Goal: Information Seeking & Learning: Learn about a topic

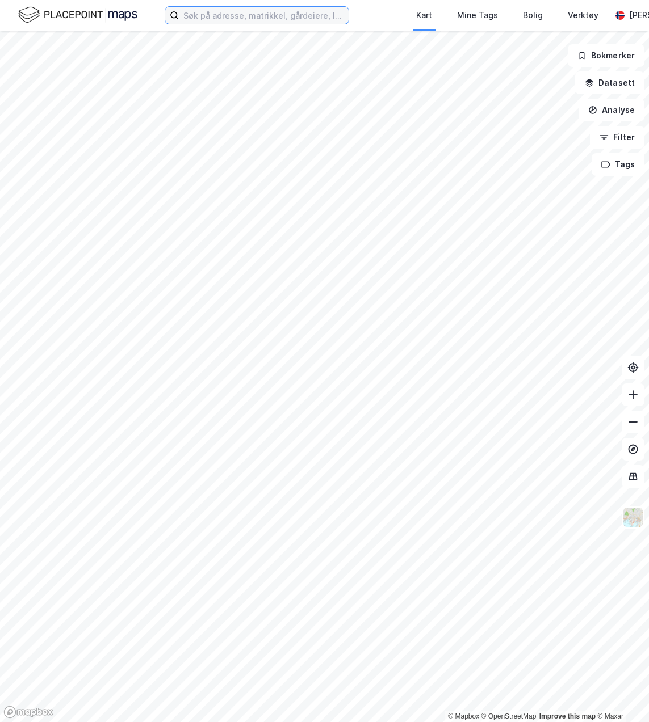
click at [193, 13] on input at bounding box center [264, 15] width 170 height 17
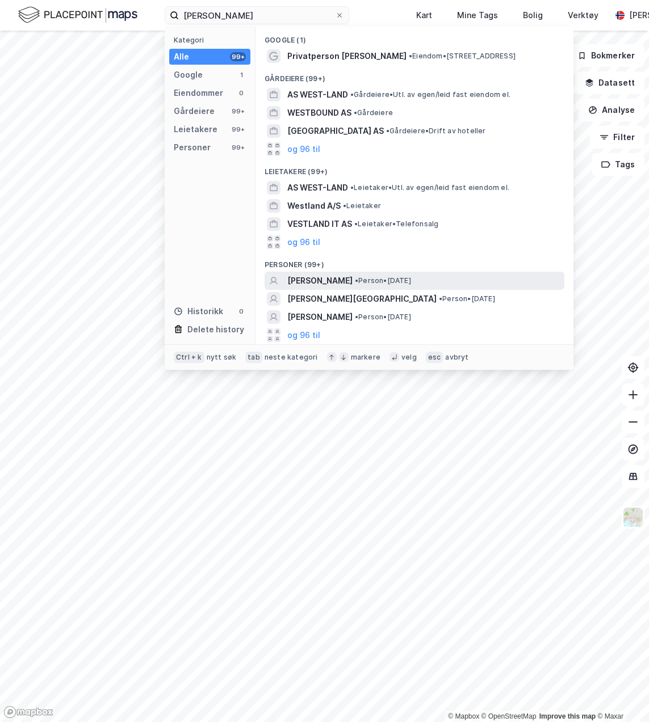
click at [393, 281] on span "• Person • [DATE]" at bounding box center [383, 280] width 56 height 9
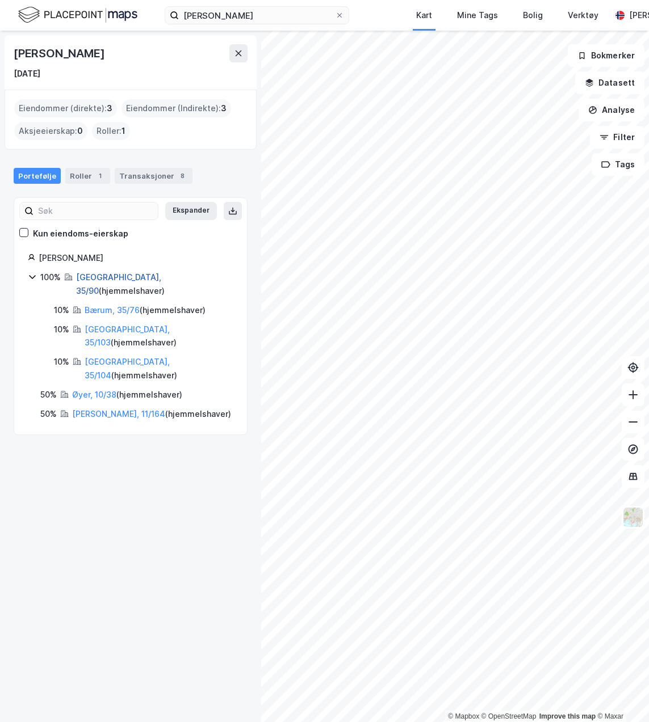
click at [106, 273] on link "[GEOGRAPHIC_DATA], 35/90" at bounding box center [118, 283] width 85 height 23
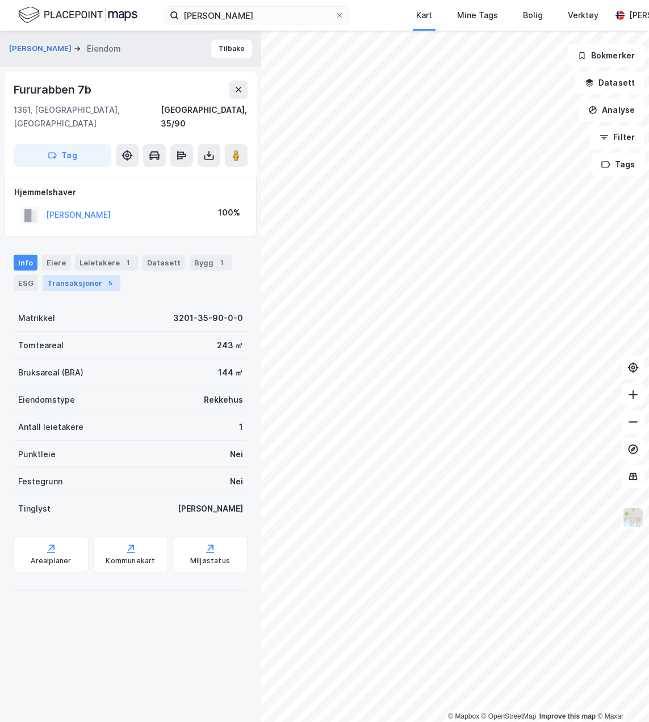
click at [76, 275] on div "Transaksjoner 5" at bounding box center [82, 283] width 78 height 16
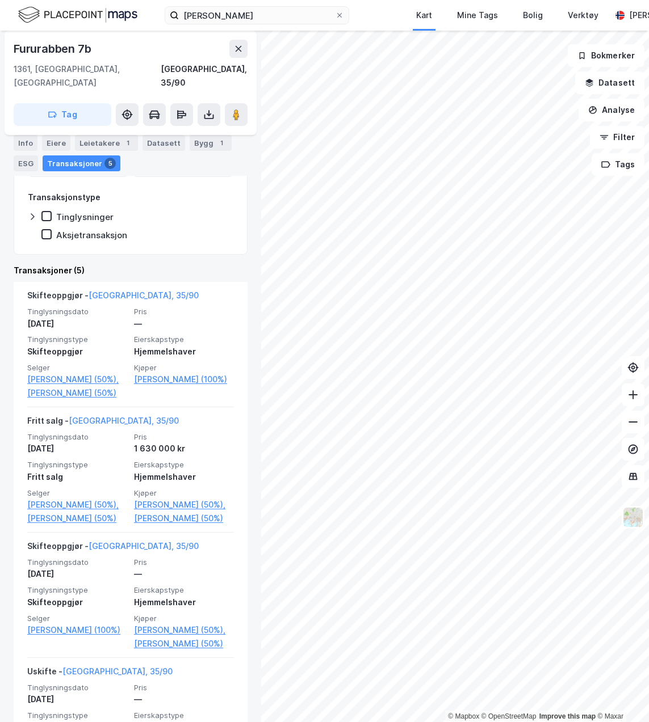
scroll to position [51, 0]
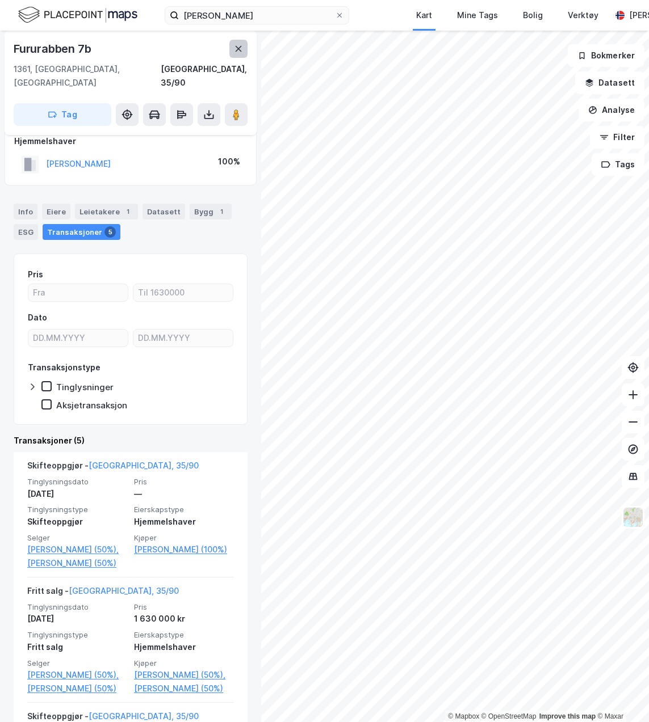
click at [233, 51] on button at bounding box center [238, 49] width 18 height 18
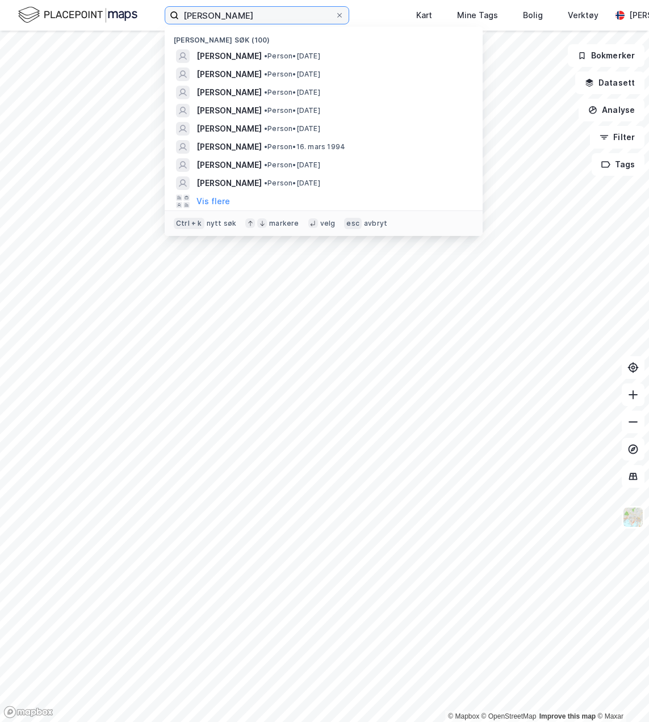
click at [263, 19] on input "[PERSON_NAME]" at bounding box center [257, 15] width 156 height 17
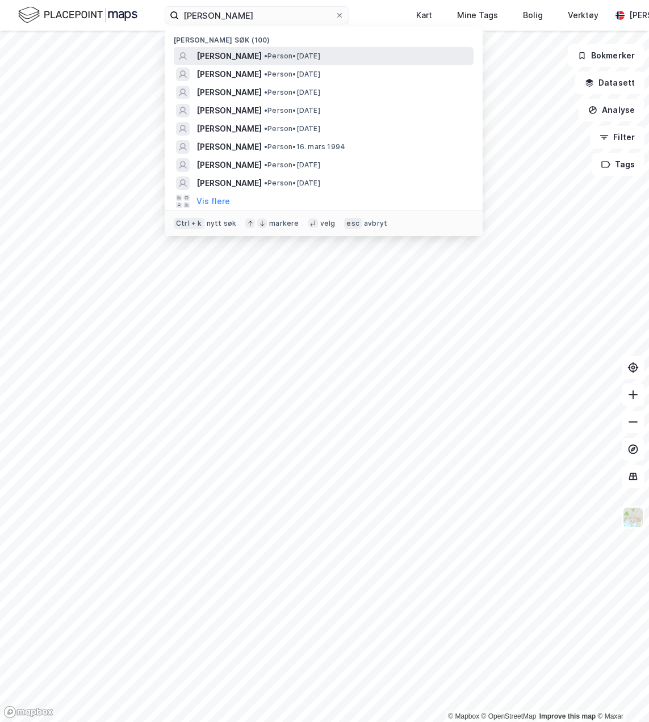
click at [248, 51] on span "[PERSON_NAME]" at bounding box center [228, 56] width 65 height 14
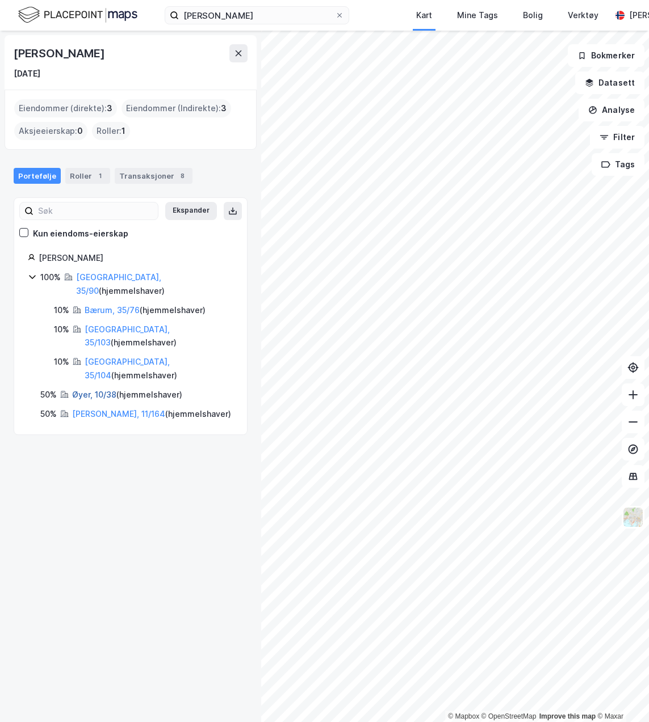
click at [102, 390] on link "Øyer, 10/38" at bounding box center [94, 395] width 44 height 10
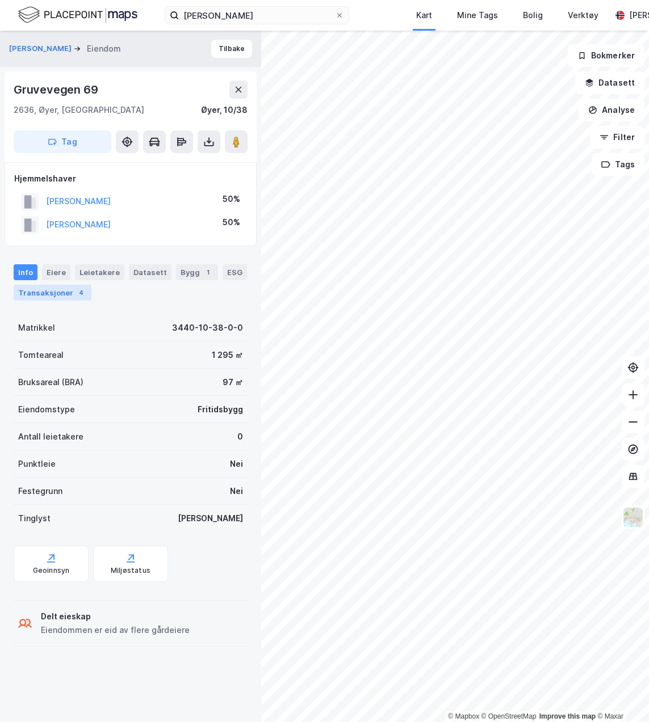
click at [65, 291] on div "Transaksjoner 4" at bounding box center [53, 293] width 78 height 16
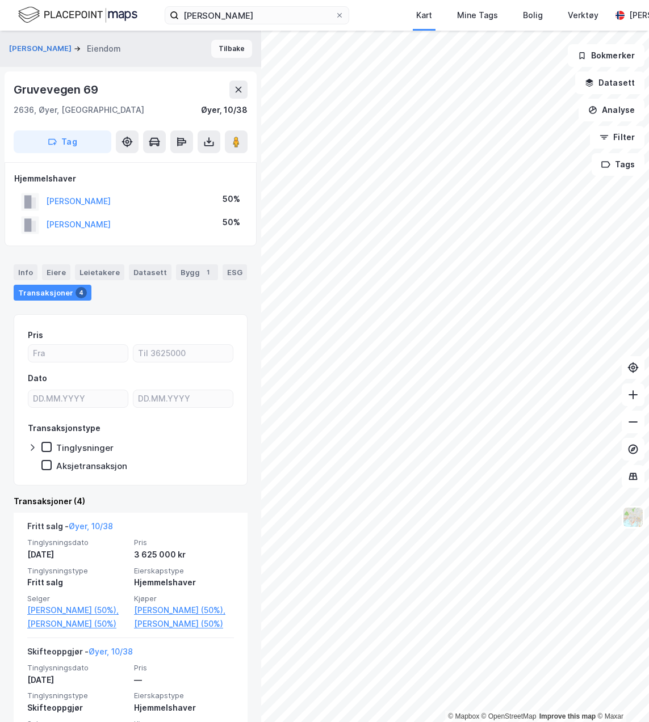
click at [226, 52] on button "Tilbake" at bounding box center [231, 49] width 41 height 18
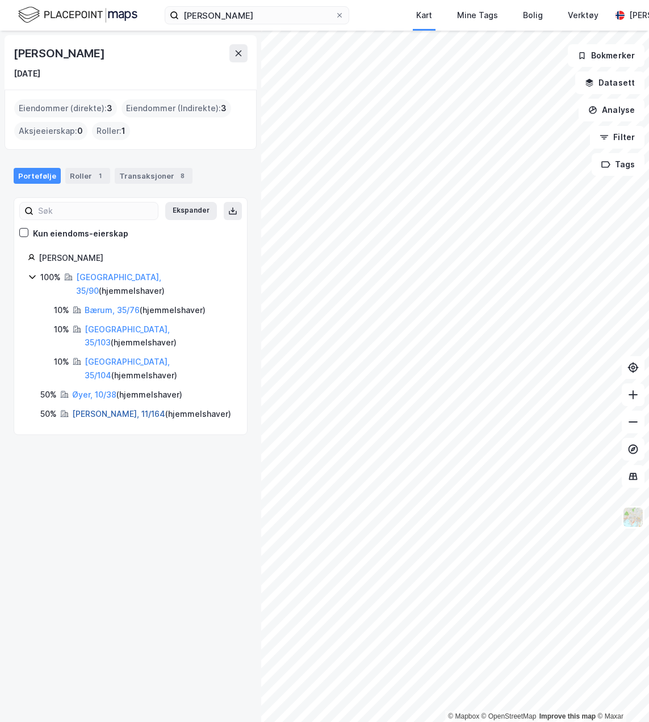
click at [113, 409] on link "[PERSON_NAME], 11/164" at bounding box center [118, 414] width 93 height 10
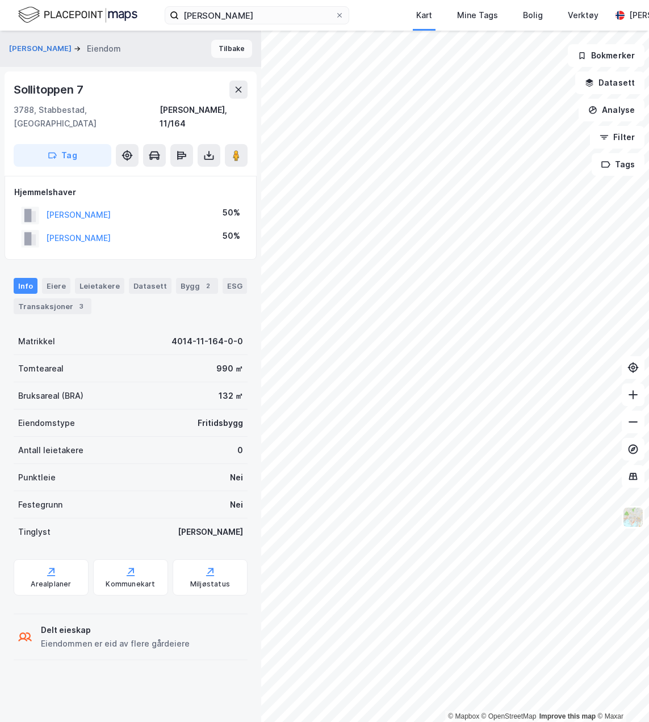
click at [221, 51] on button "Tilbake" at bounding box center [231, 49] width 41 height 18
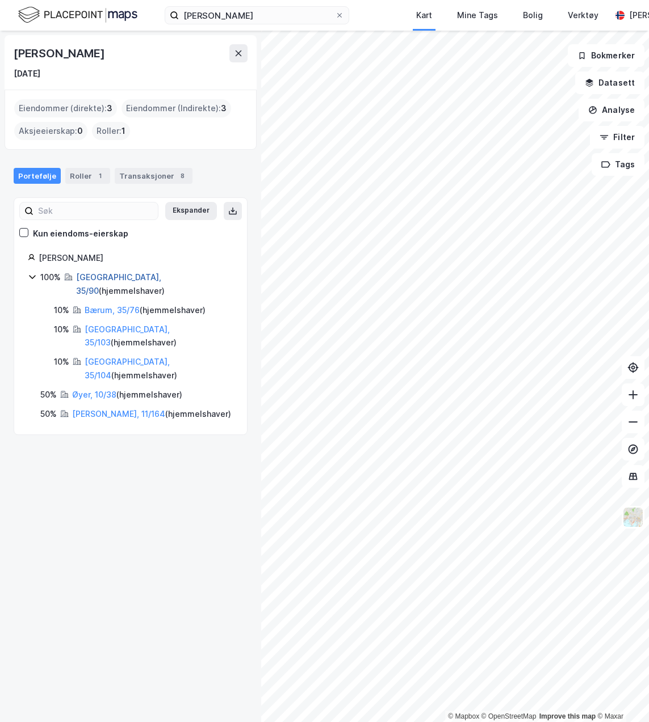
click at [104, 277] on link "[GEOGRAPHIC_DATA], 35/90" at bounding box center [118, 283] width 85 height 23
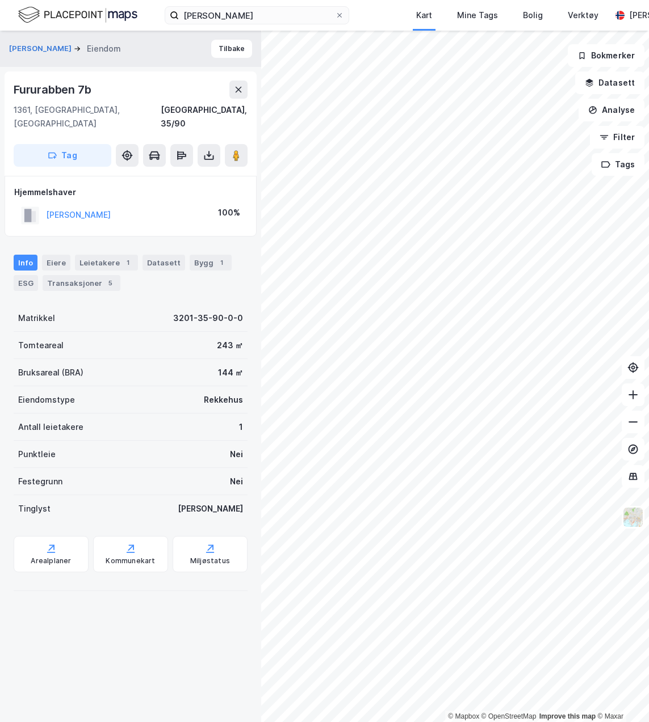
click at [226, 70] on div "[PERSON_NAME] Eiendom Tilbake Fururabben 7b 1361, [GEOGRAPHIC_DATA], [GEOGRAPHI…" at bounding box center [130, 377] width 261 height 692
click at [220, 57] on button "Tilbake" at bounding box center [231, 49] width 41 height 18
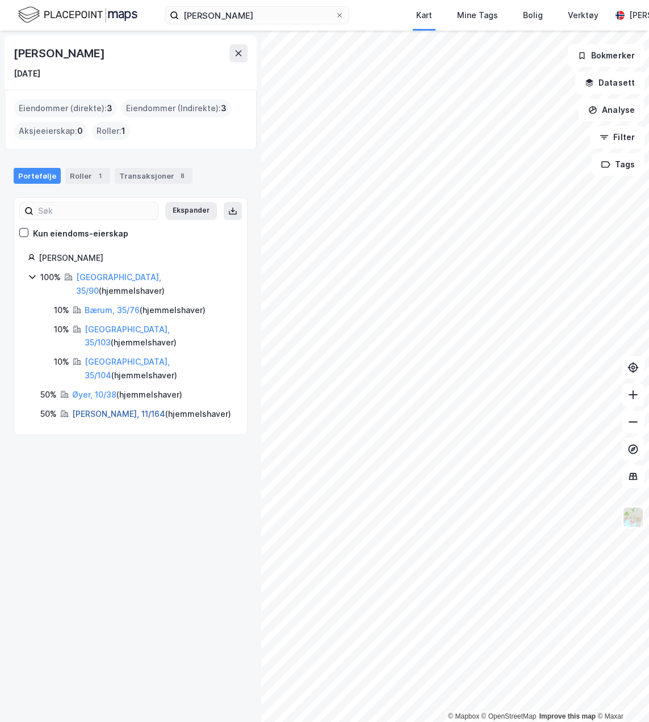
click at [103, 409] on link "[PERSON_NAME], 11/164" at bounding box center [118, 414] width 93 height 10
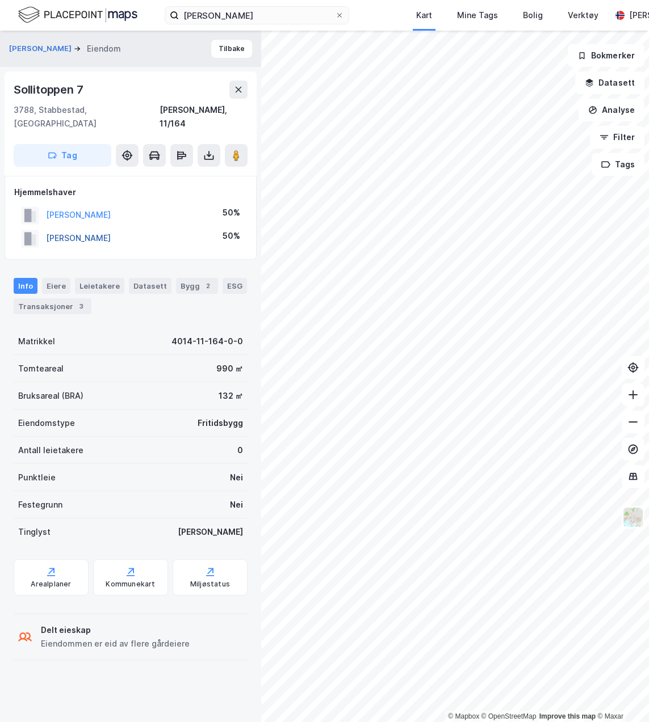
click at [0, 0] on button "[PERSON_NAME]" at bounding box center [0, 0] width 0 height 0
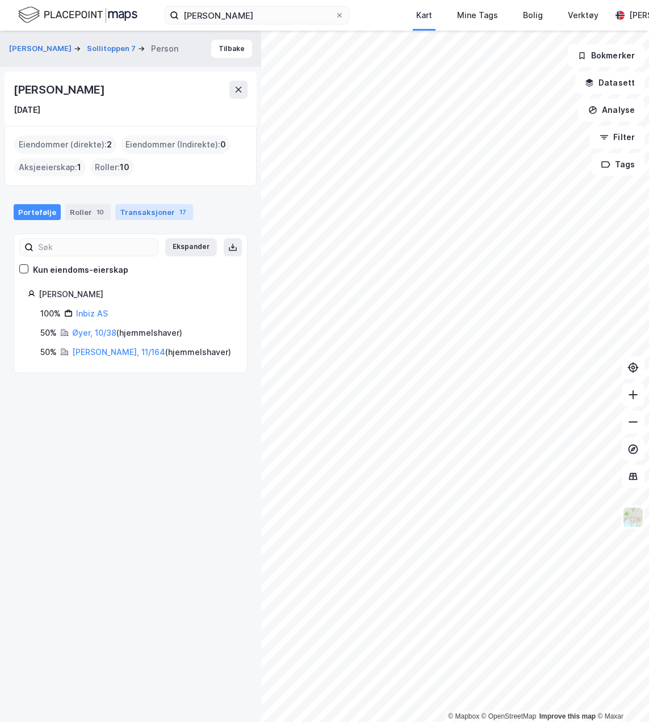
click at [129, 218] on div "Transaksjoner 17" at bounding box center [154, 212] width 78 height 16
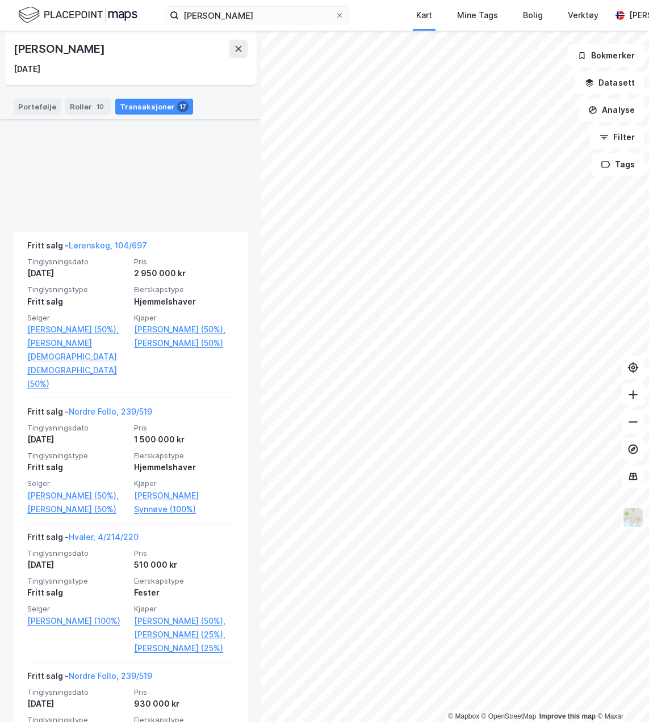
scroll to position [1919, 0]
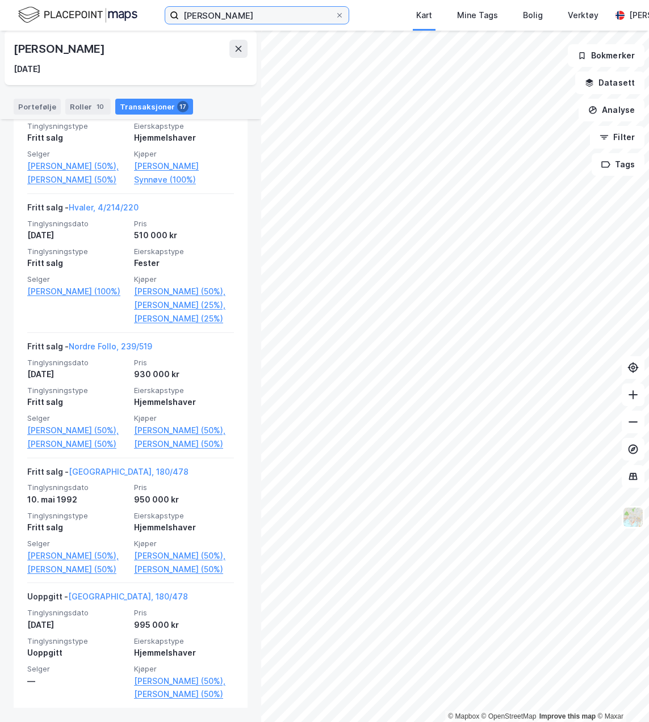
click at [321, 14] on input "[PERSON_NAME]" at bounding box center [257, 15] width 156 height 17
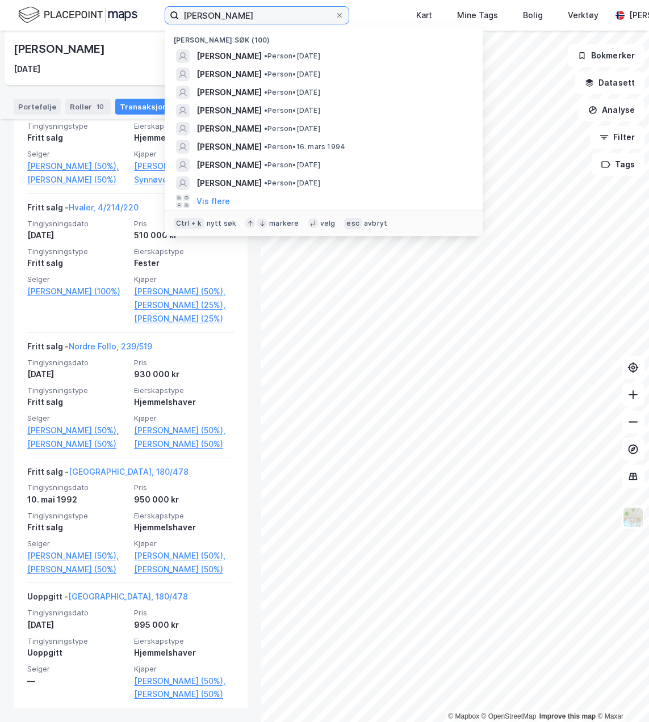
click at [321, 13] on input "[PERSON_NAME]" at bounding box center [257, 15] width 156 height 17
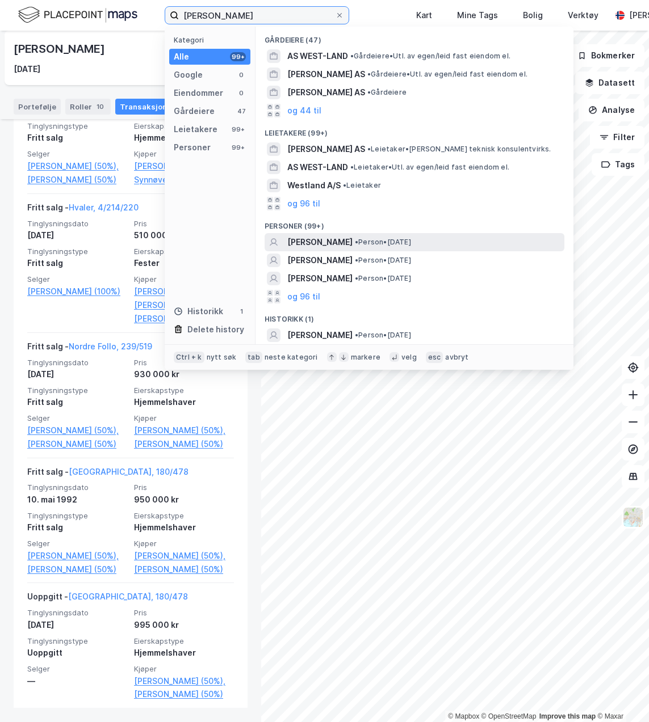
type input "[PERSON_NAME]"
click at [325, 243] on span "[PERSON_NAME]" at bounding box center [319, 242] width 65 height 14
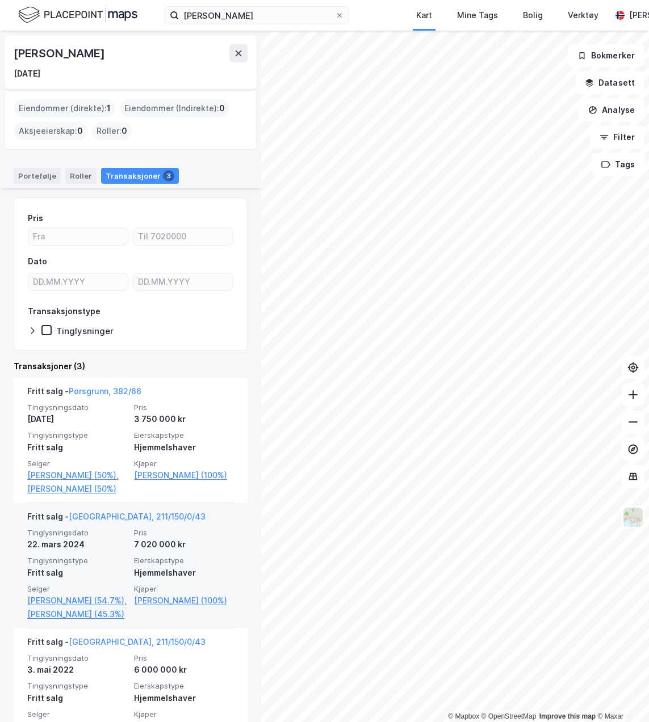
scroll to position [127, 0]
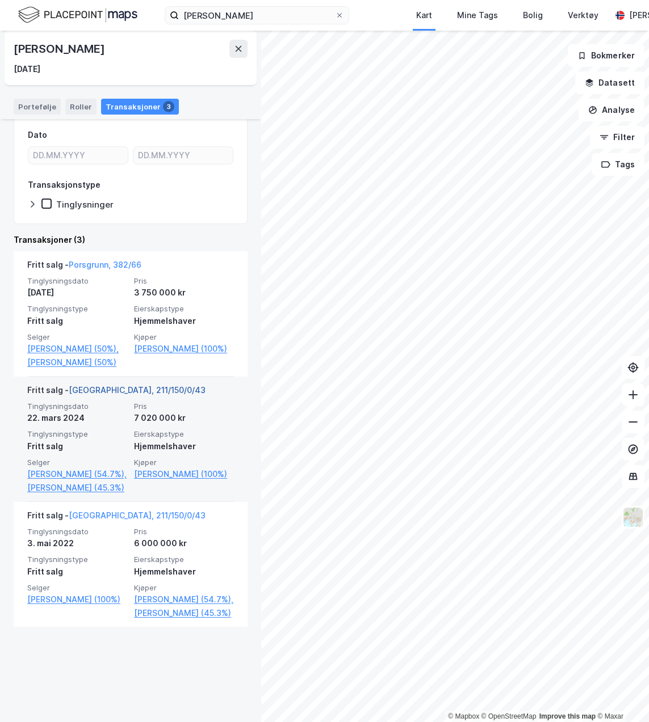
click at [96, 395] on link "[GEOGRAPHIC_DATA], 211/150/0/43" at bounding box center [137, 390] width 137 height 10
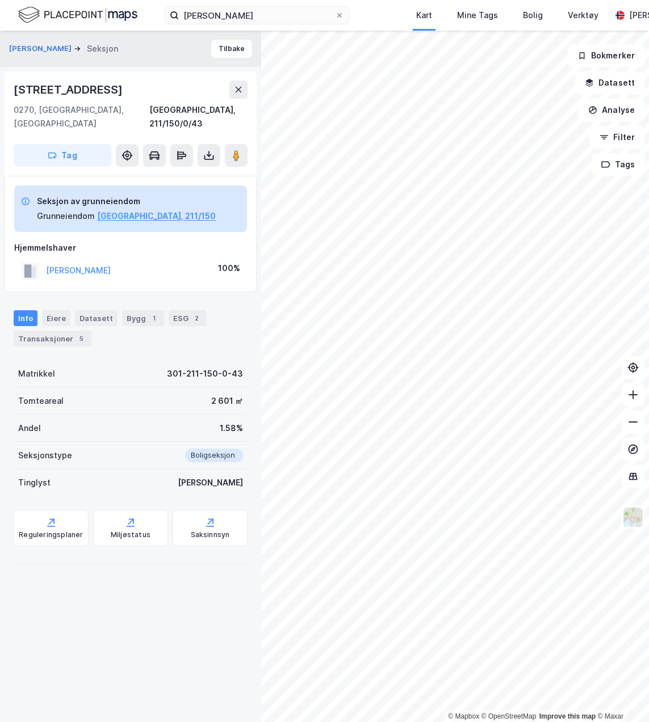
click at [229, 59] on div "[PERSON_NAME] Seksjon Tilbake" at bounding box center [130, 49] width 261 height 36
click at [228, 52] on button "Tilbake" at bounding box center [231, 49] width 41 height 18
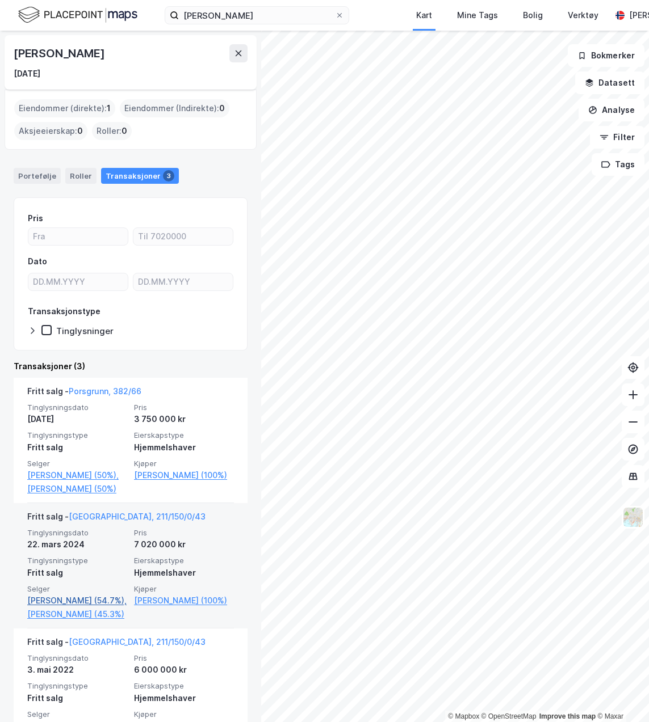
scroll to position [127, 0]
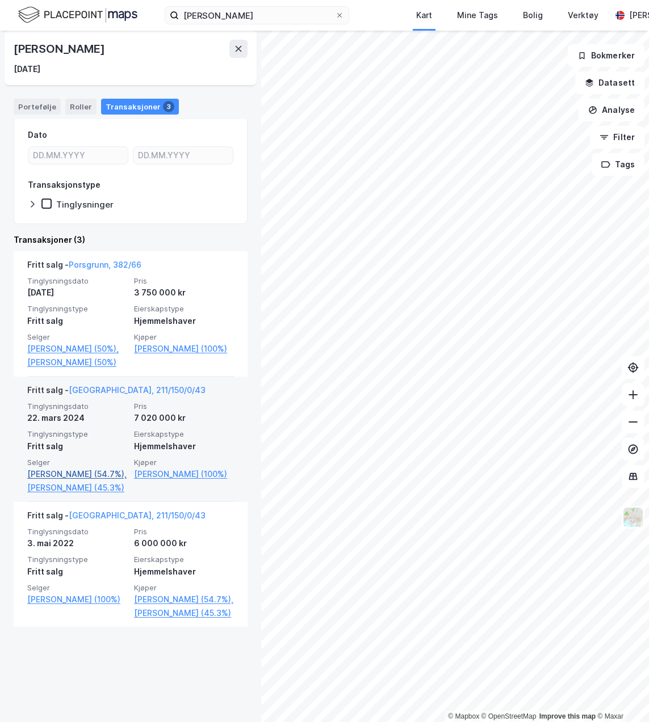
click at [76, 481] on link "[PERSON_NAME] (54.7%)," at bounding box center [77, 475] width 100 height 14
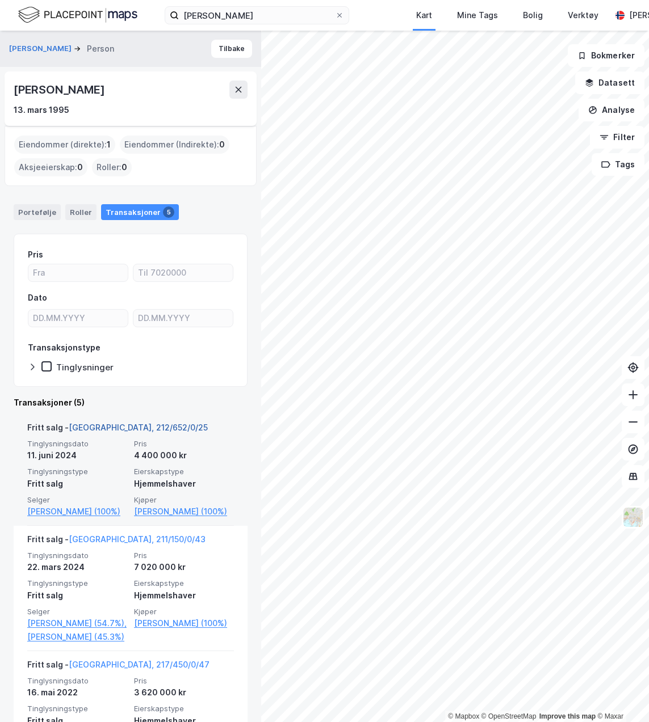
click at [92, 425] on link "[GEOGRAPHIC_DATA], 212/652/0/25" at bounding box center [138, 428] width 139 height 10
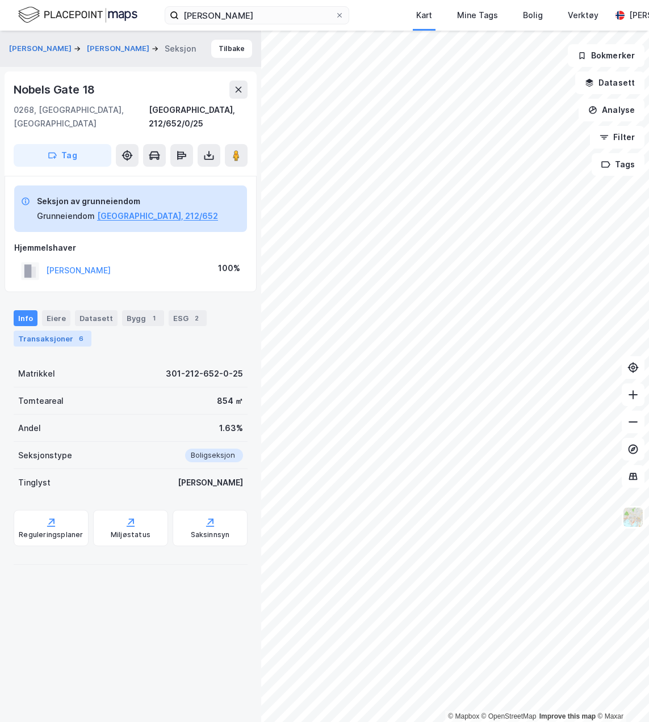
click at [30, 331] on div "Transaksjoner 6" at bounding box center [53, 339] width 78 height 16
